Goal: Information Seeking & Learning: Learn about a topic

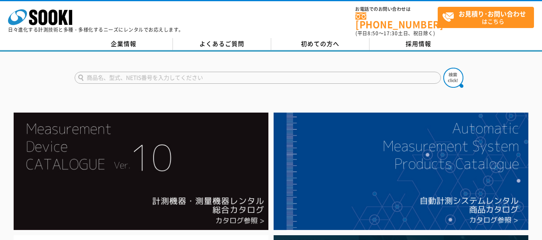
click at [159, 77] on input "text" at bounding box center [258, 78] width 366 height 12
type input "河川"
click at [443, 68] on button at bounding box center [453, 78] width 20 height 20
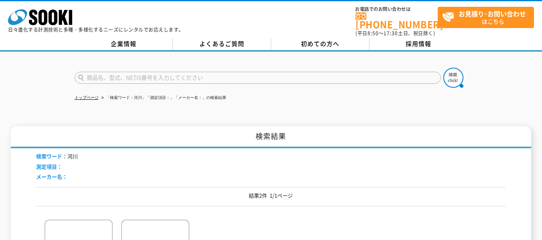
click at [174, 74] on input "text" at bounding box center [258, 78] width 366 height 12
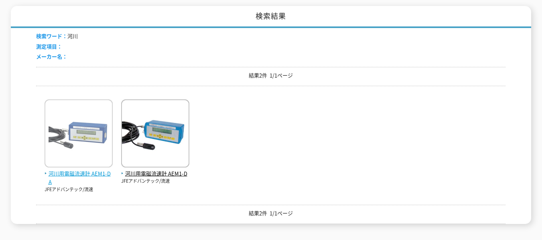
type input "商品名、型式、NETIS番号を入力してください"
click at [95, 113] on img at bounding box center [79, 134] width 68 height 70
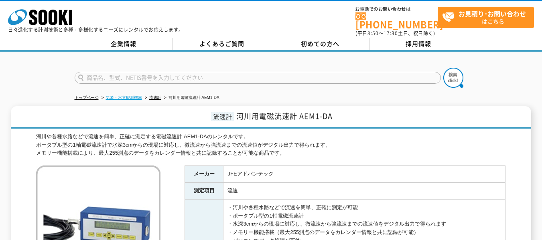
click at [121, 95] on link "気象・水文観測機器" at bounding box center [124, 97] width 36 height 4
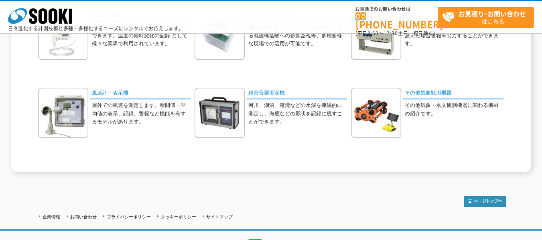
scroll to position [160, 0]
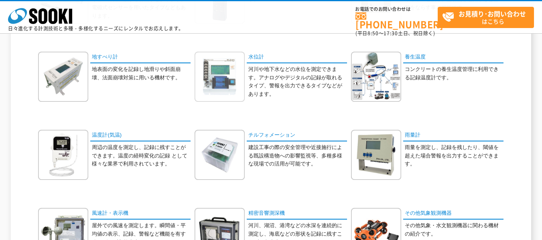
click at [227, 97] on img at bounding box center [219, 77] width 50 height 50
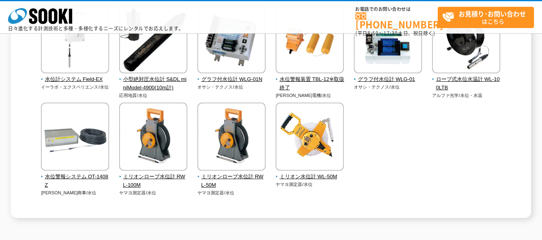
scroll to position [80, 0]
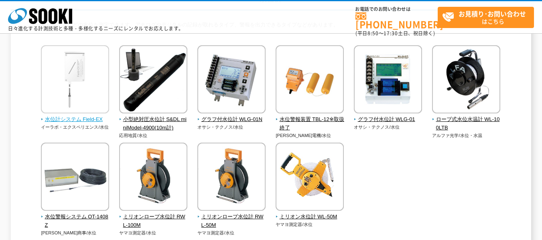
click at [49, 117] on span "水位計システム Field-EX" at bounding box center [75, 119] width 69 height 8
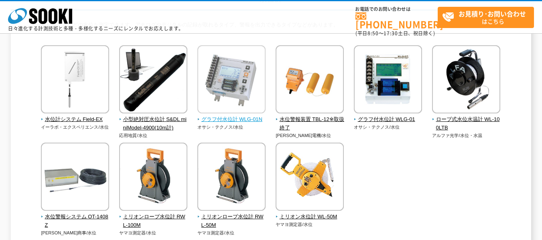
click at [233, 101] on img at bounding box center [231, 80] width 68 height 70
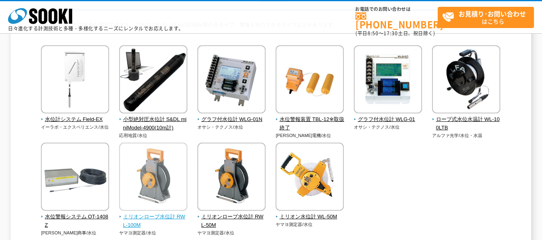
scroll to position [160, 0]
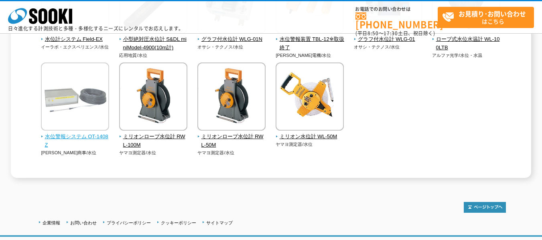
click at [95, 126] on img at bounding box center [75, 98] width 68 height 70
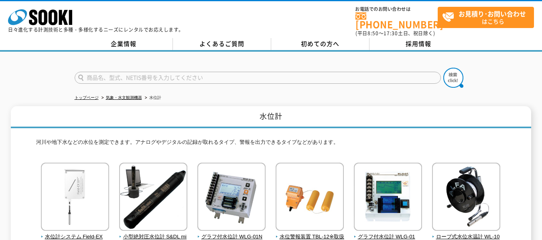
scroll to position [80, 0]
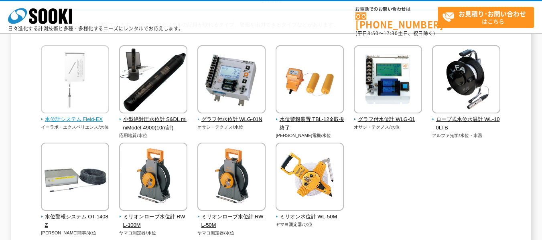
click at [70, 114] on img at bounding box center [75, 80] width 68 height 70
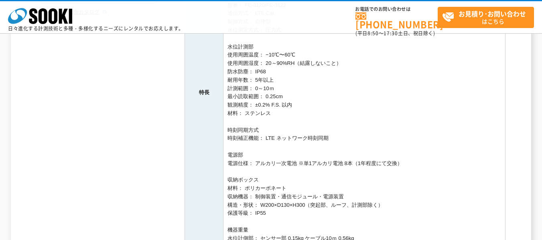
scroll to position [361, 0]
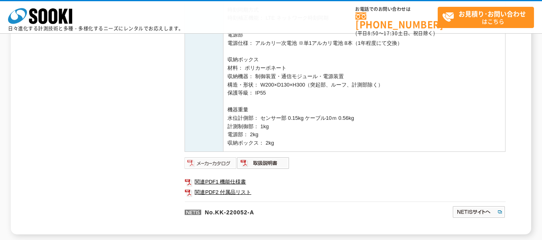
click at [208, 162] on img at bounding box center [210, 163] width 53 height 13
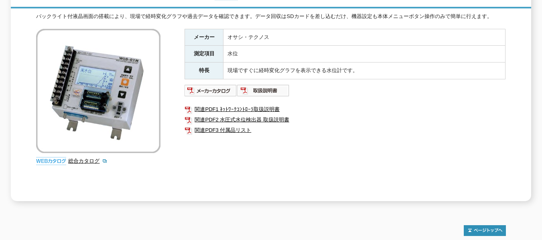
scroll to position [190, 0]
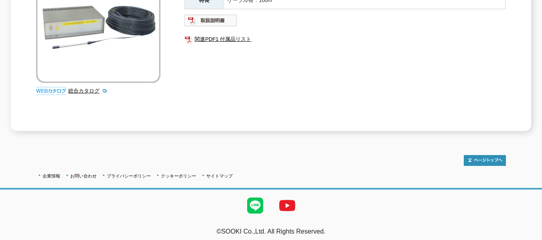
scroll to position [30, 0]
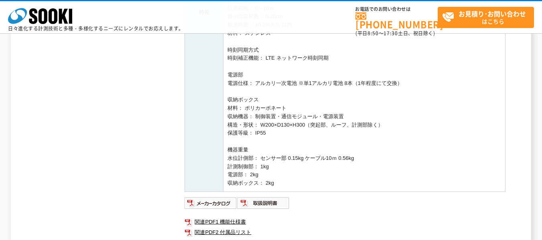
scroll to position [401, 0]
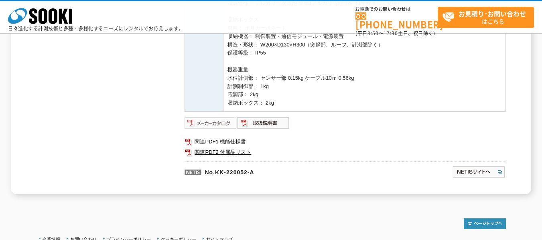
click at [212, 124] on img at bounding box center [210, 123] width 53 height 13
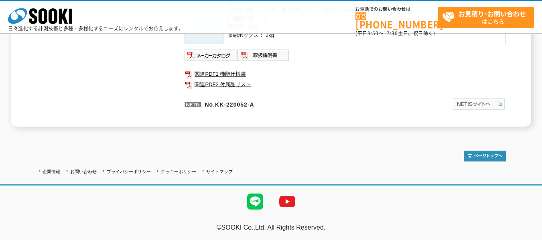
click at [459, 105] on img at bounding box center [478, 104] width 53 height 13
